Goal: Task Accomplishment & Management: Use online tool/utility

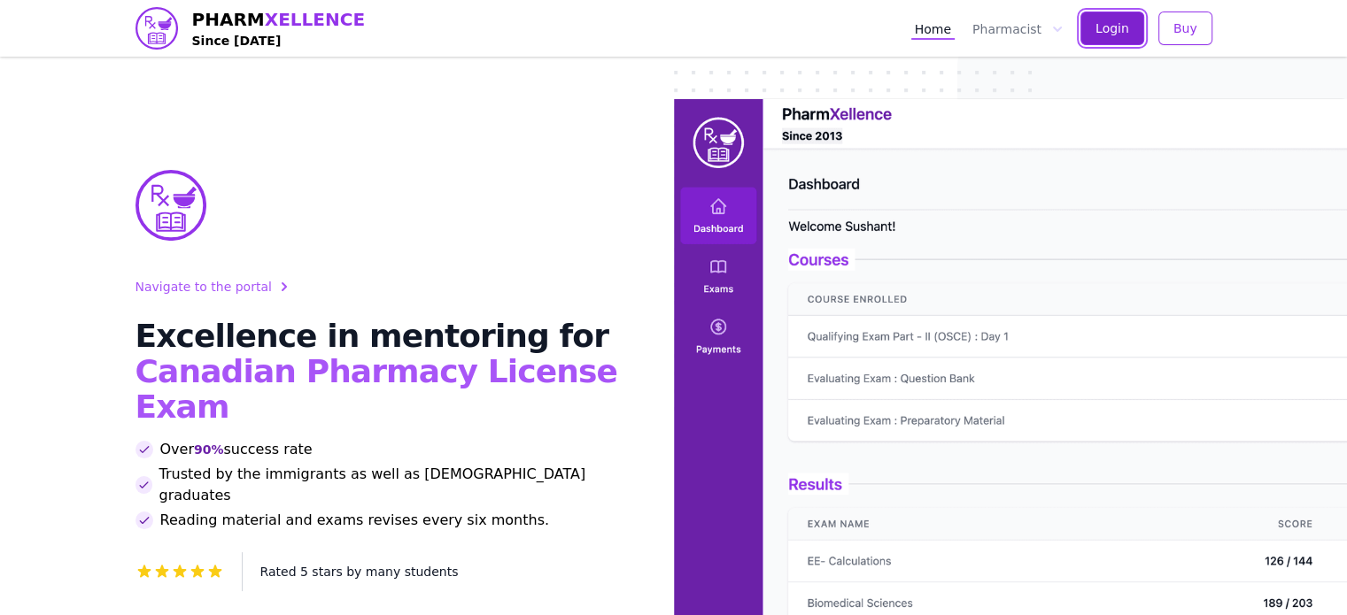
click at [1116, 27] on span "Login" at bounding box center [1112, 28] width 34 height 18
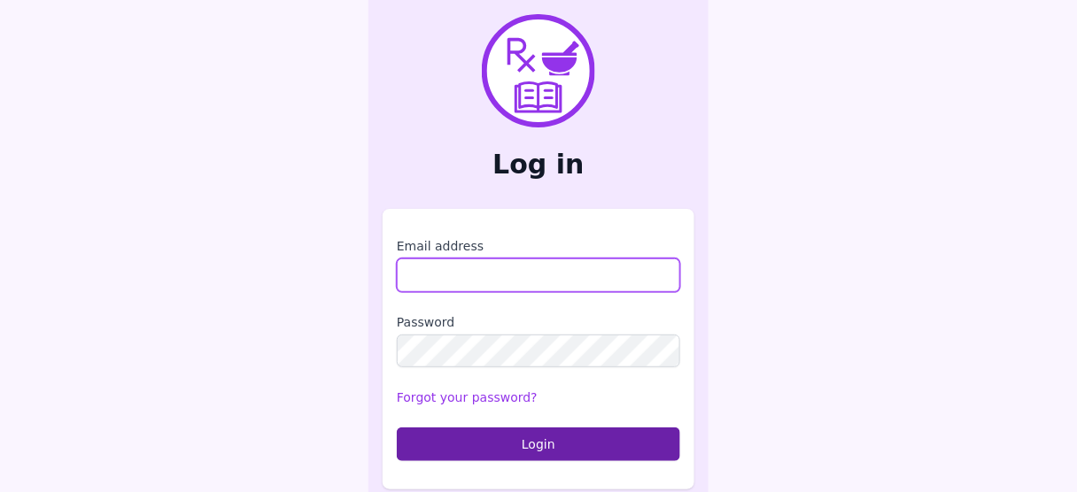
click at [468, 267] on input "Email address" at bounding box center [538, 276] width 283 height 34
type input "**********"
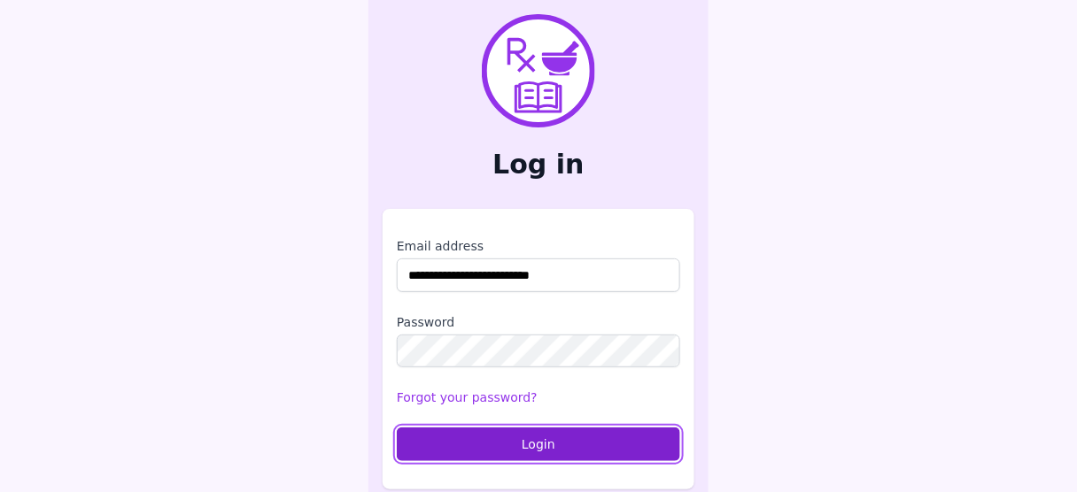
click at [526, 437] on button "Login" at bounding box center [538, 445] width 283 height 34
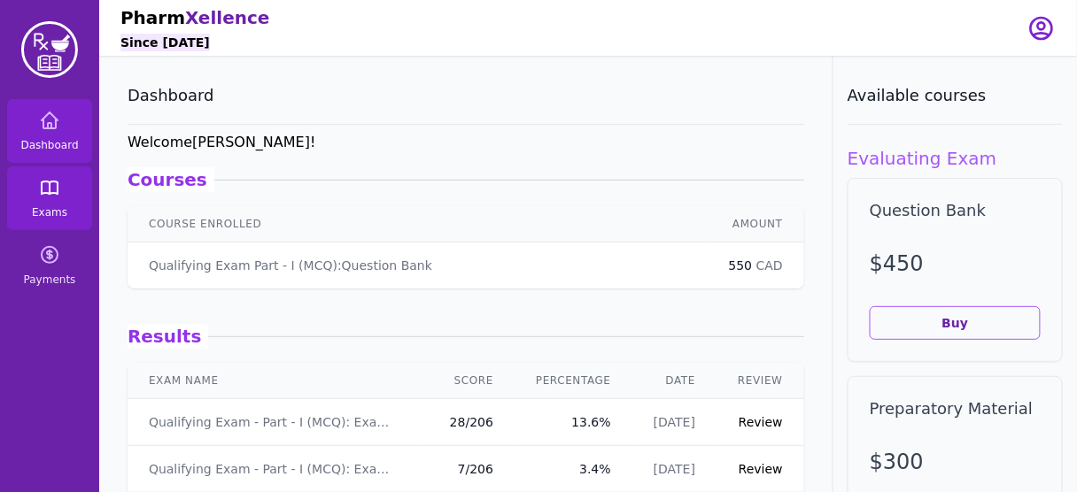
click at [39, 197] on icon at bounding box center [49, 187] width 21 height 21
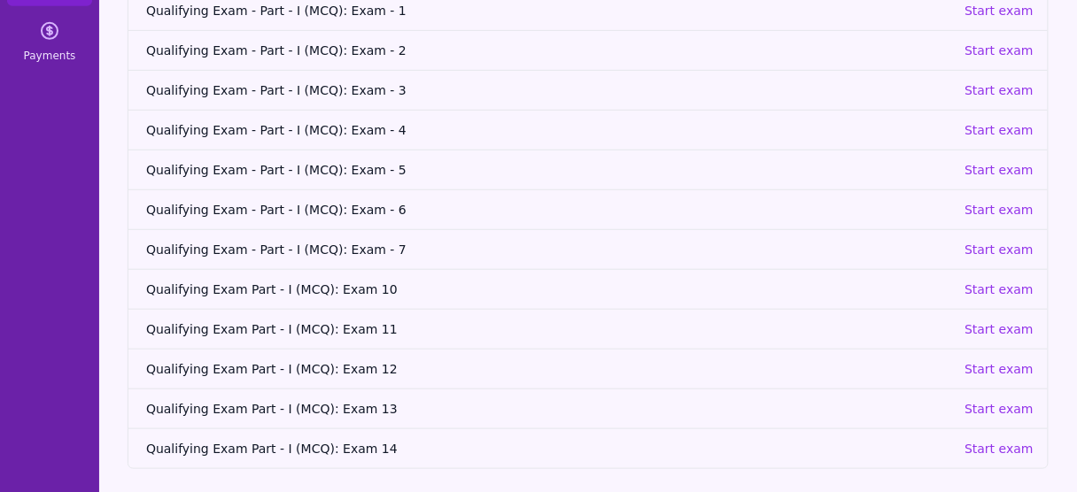
scroll to position [209, 0]
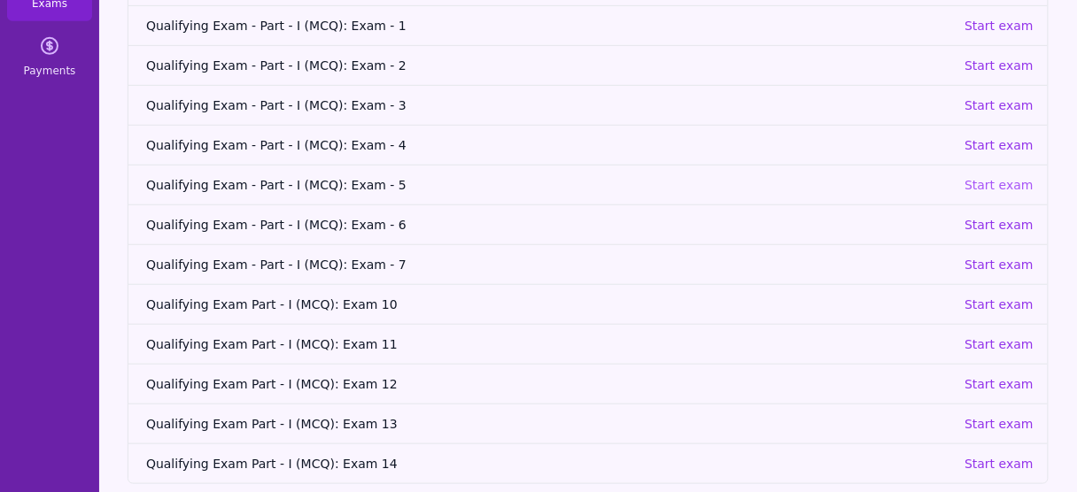
click at [996, 179] on p "Start exam" at bounding box center [998, 185] width 69 height 18
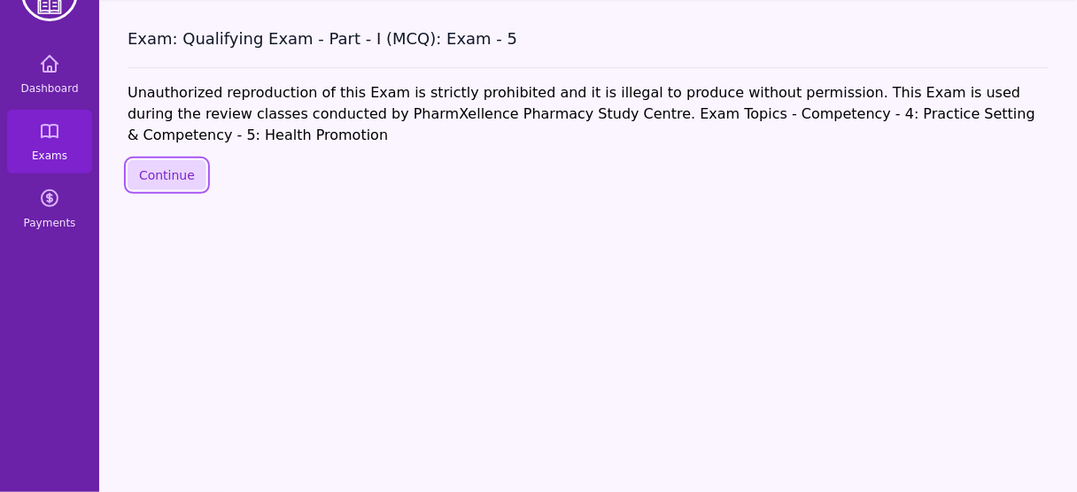
click at [165, 160] on button "Continue" at bounding box center [167, 175] width 79 height 30
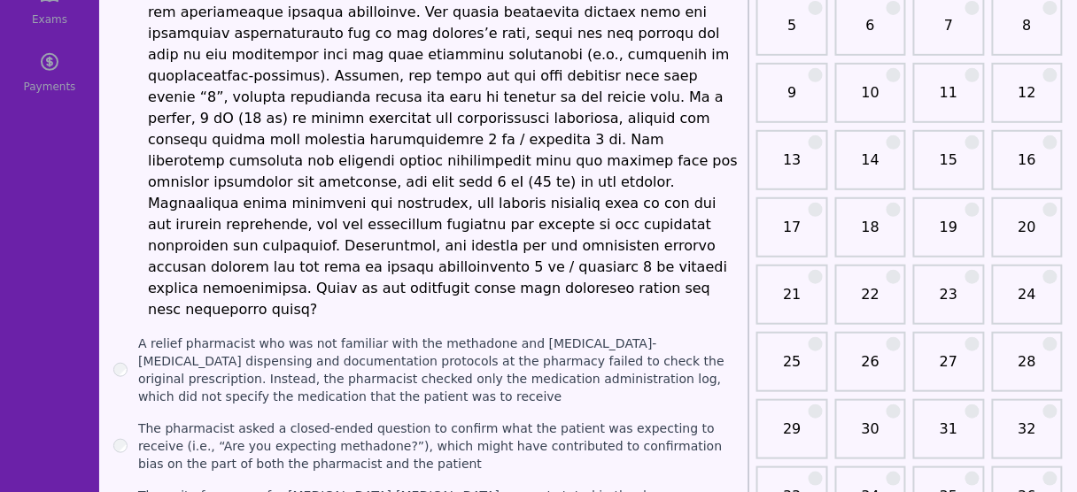
scroll to position [195, 0]
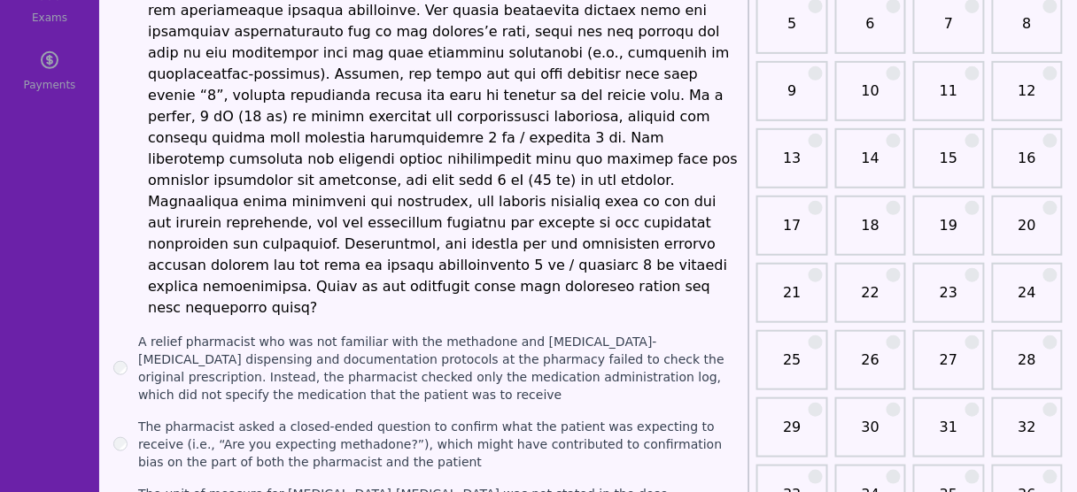
click at [517, 246] on li at bounding box center [444, 117] width 593 height 404
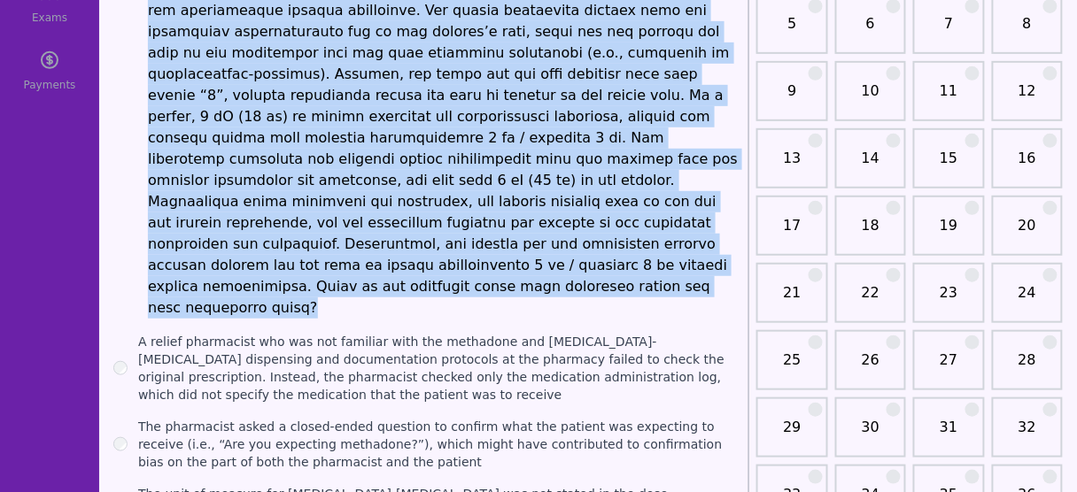
click at [517, 246] on li at bounding box center [444, 117] width 593 height 404
click at [486, 179] on li at bounding box center [444, 117] width 593 height 404
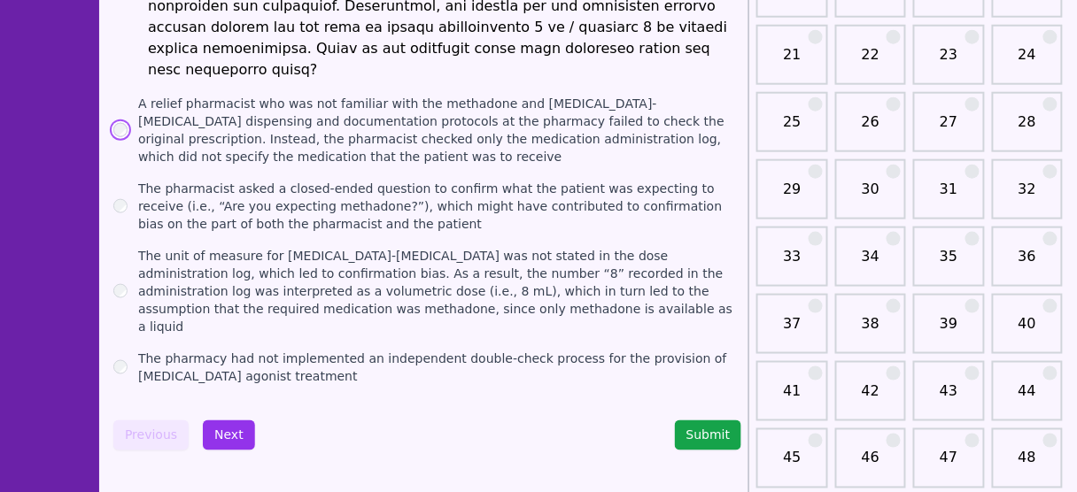
scroll to position [439, 0]
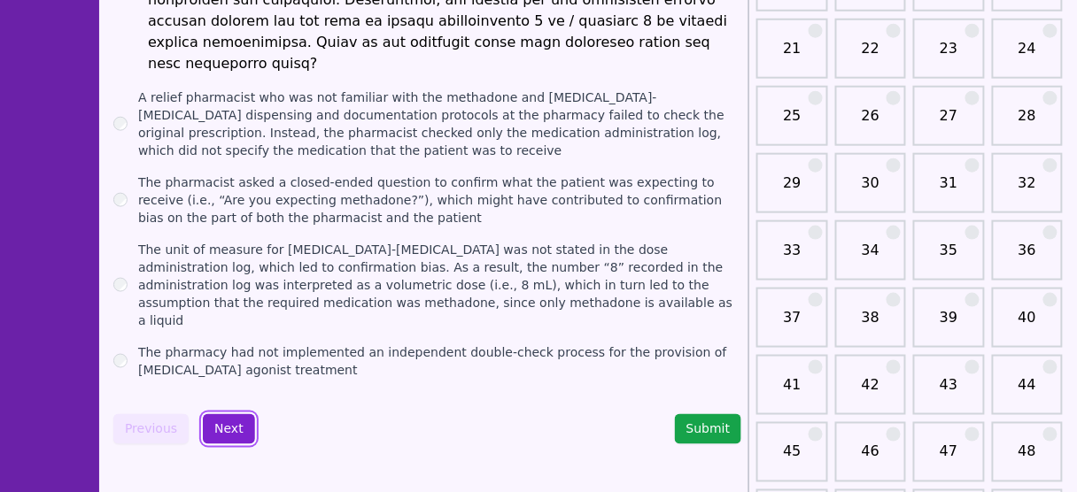
click at [231, 414] on button "Next" at bounding box center [229, 429] width 52 height 30
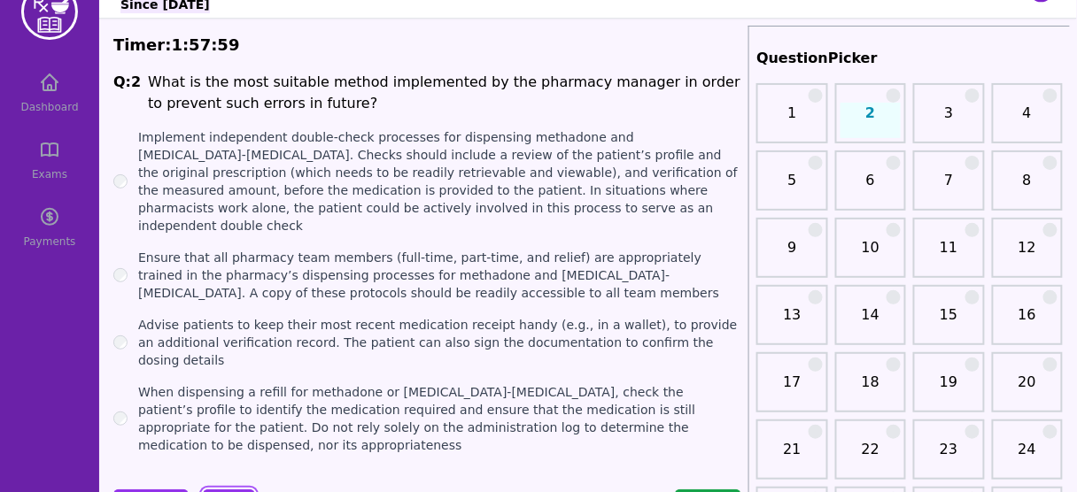
scroll to position [39, 0]
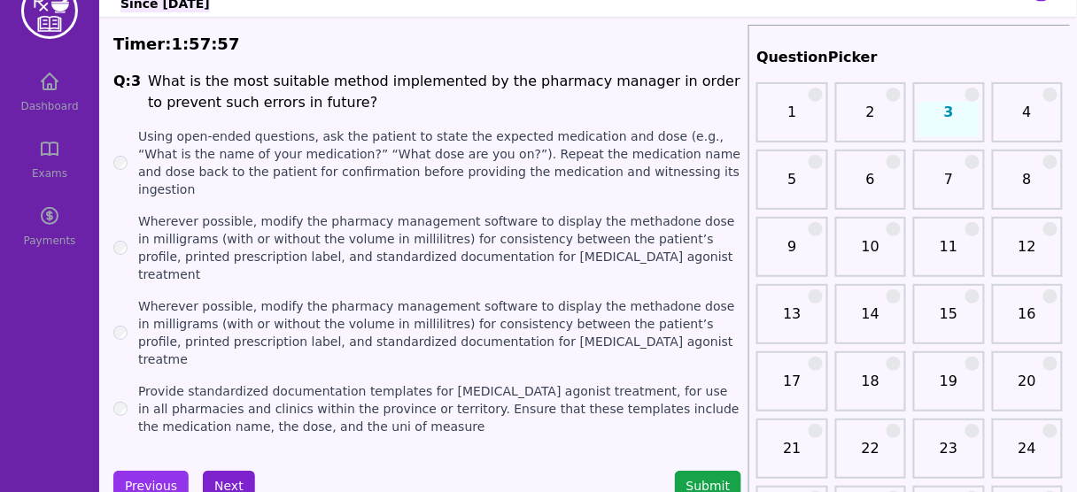
click at [228, 471] on button "Next" at bounding box center [229, 486] width 52 height 30
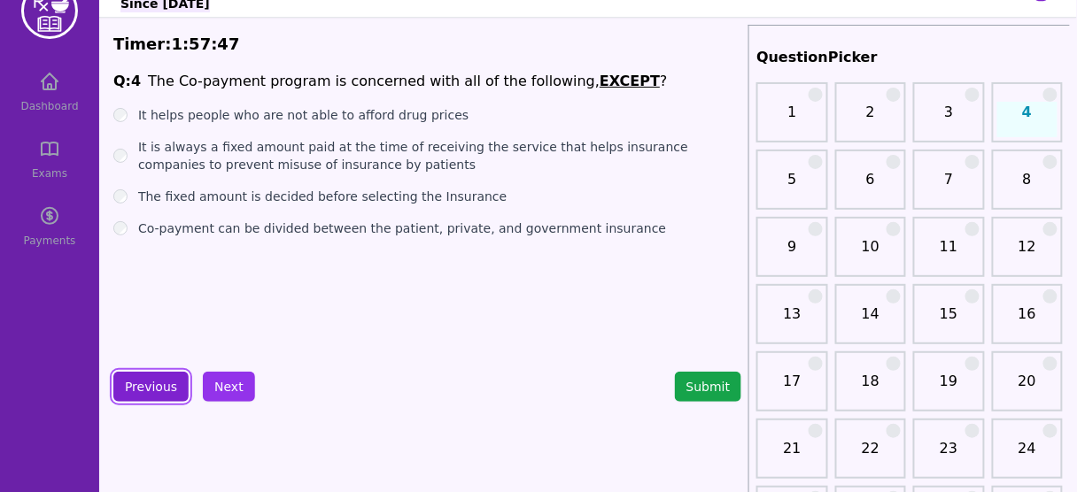
click at [148, 383] on button "Previous" at bounding box center [150, 387] width 75 height 30
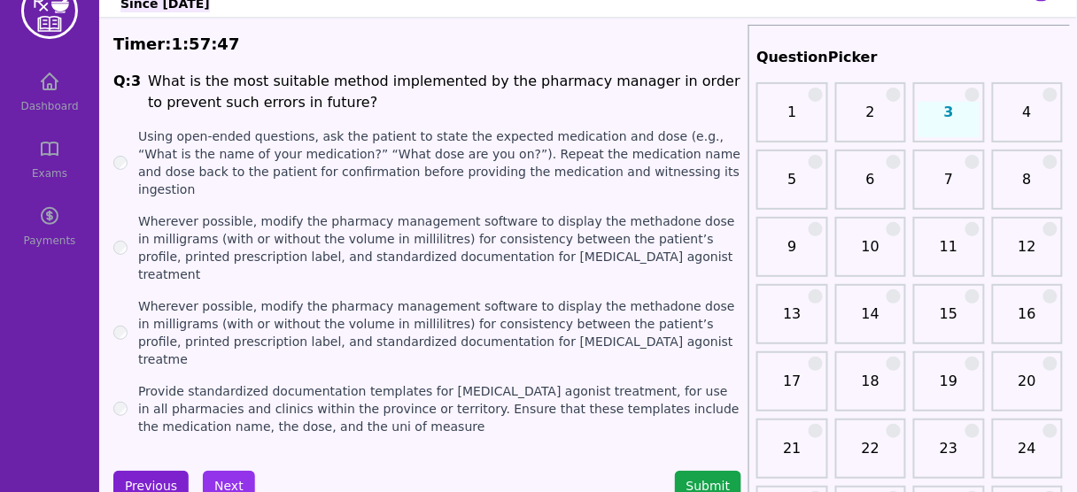
click at [125, 471] on button "Previous" at bounding box center [150, 486] width 75 height 30
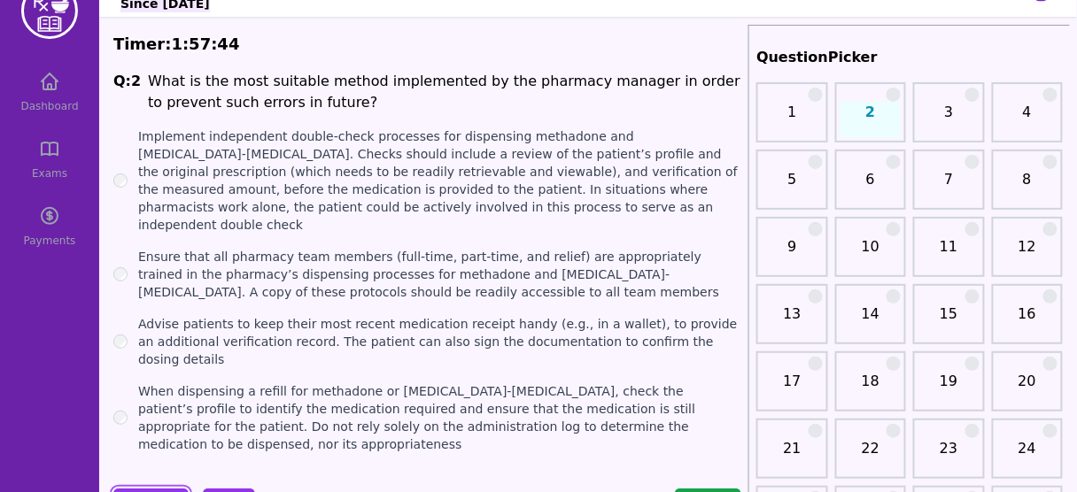
scroll to position [38, 0]
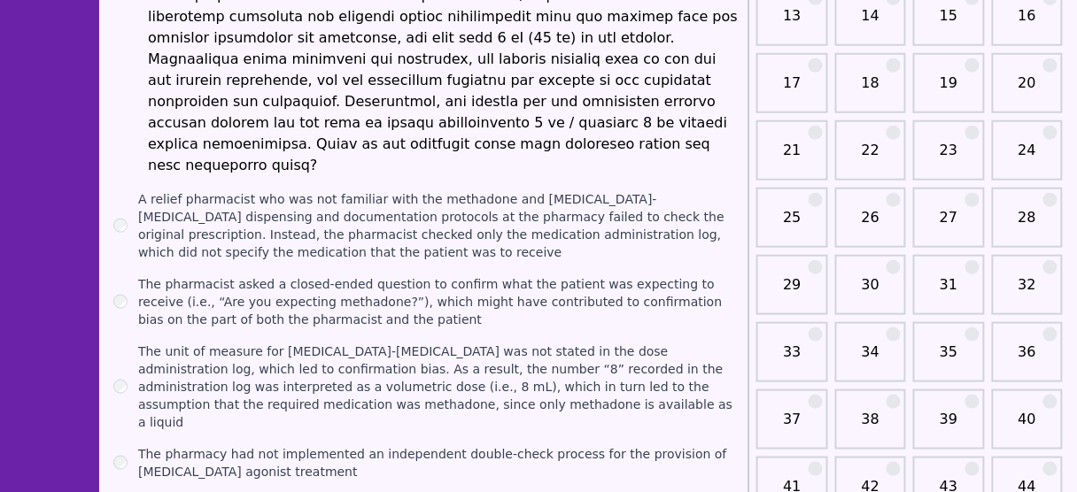
scroll to position [405, 0]
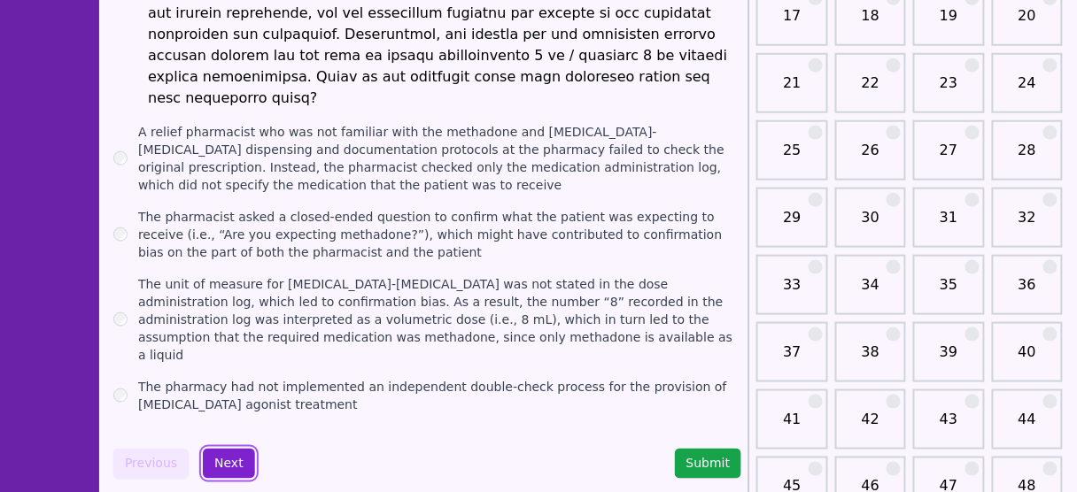
click at [225, 449] on button "Next" at bounding box center [229, 464] width 52 height 30
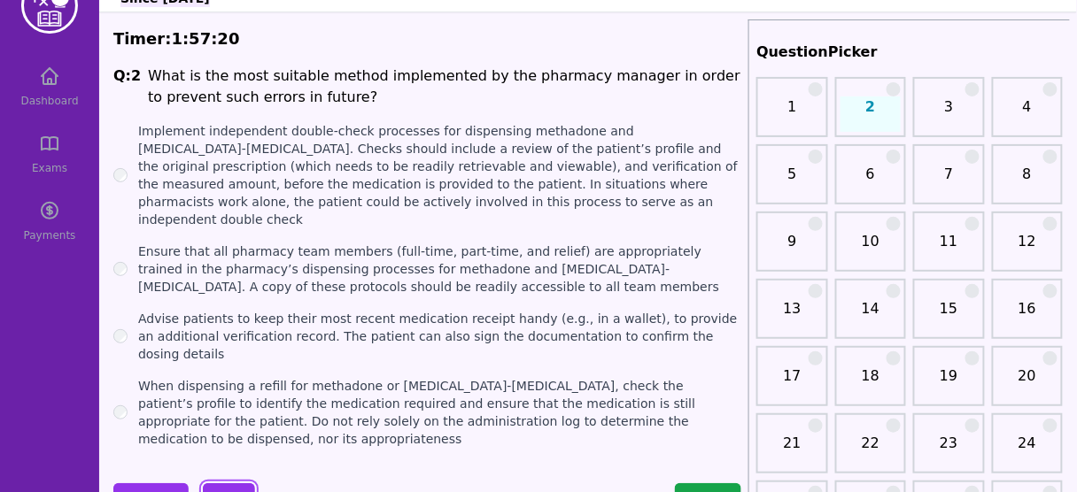
scroll to position [43, 0]
